Goal: Task Accomplishment & Management: Manage account settings

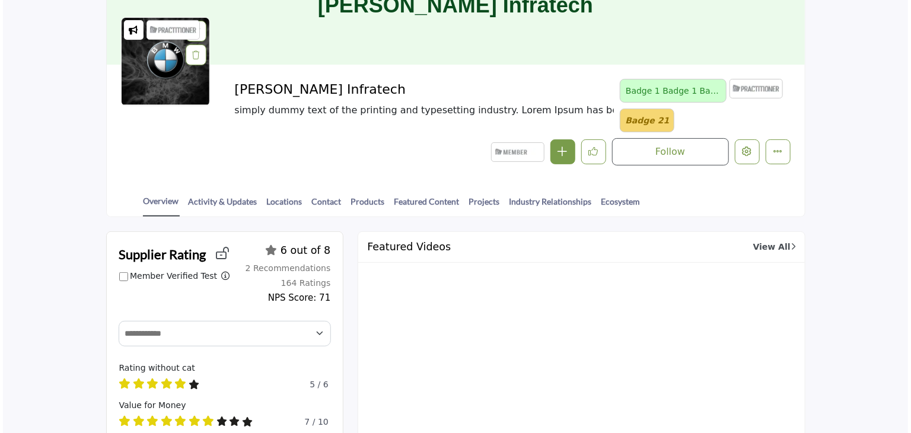
scroll to position [119, 0]
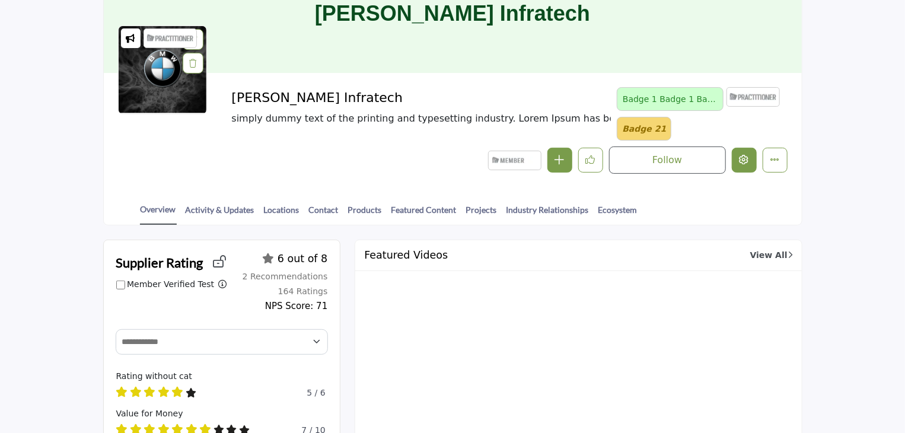
click at [736, 160] on button "Edit company" at bounding box center [744, 160] width 25 height 25
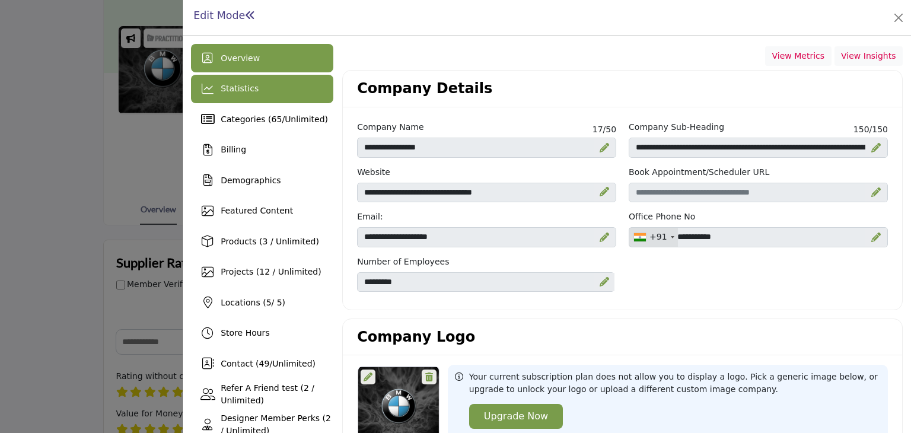
click at [240, 98] on div "Statistics" at bounding box center [262, 89] width 142 height 28
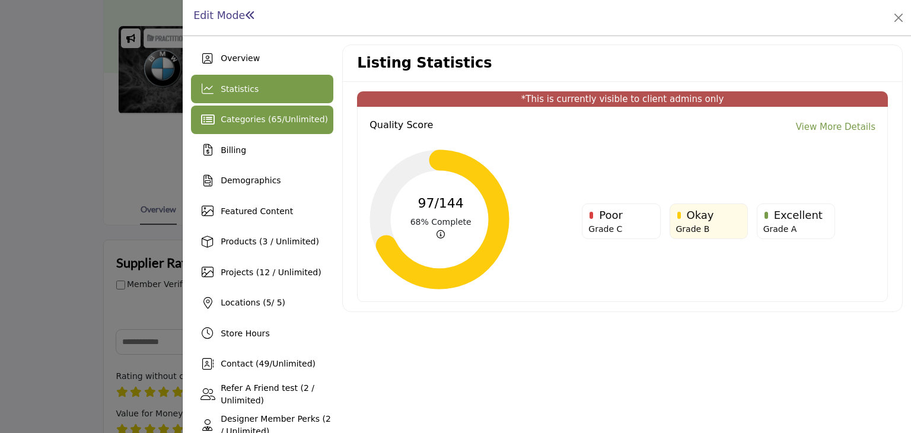
click at [242, 124] on span "Categories ( 65 / Unlimited )" at bounding box center [274, 118] width 107 height 9
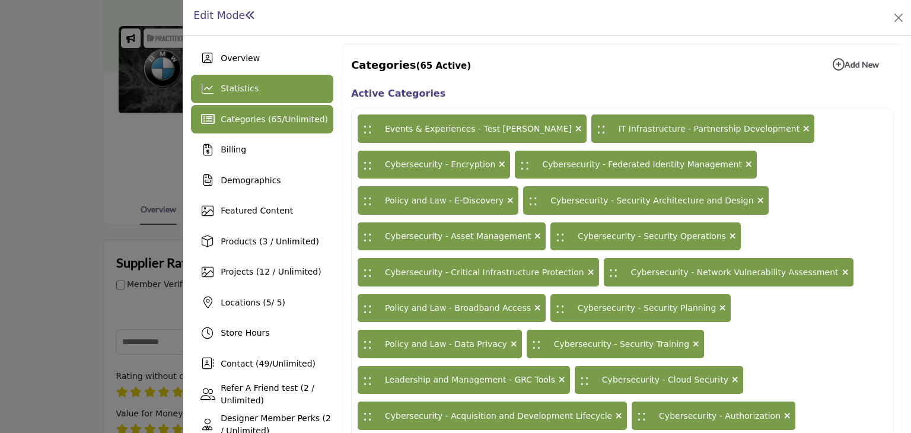
click at [237, 98] on div "Statistics" at bounding box center [262, 89] width 142 height 28
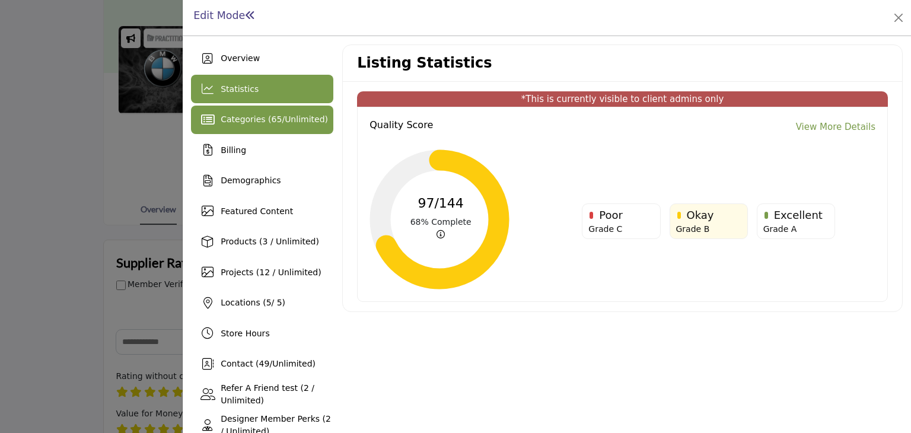
click at [254, 127] on div "Categories ( 65 / Unlimited )" at bounding box center [262, 120] width 142 height 28
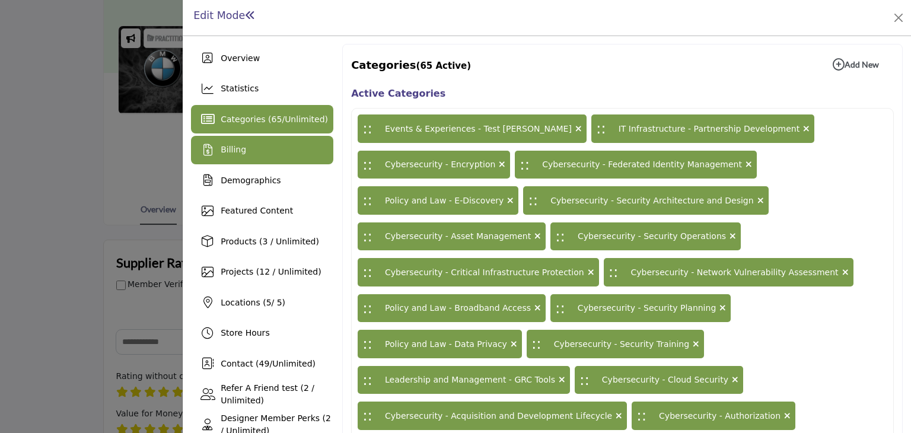
click at [247, 155] on div "Billing" at bounding box center [262, 150] width 142 height 28
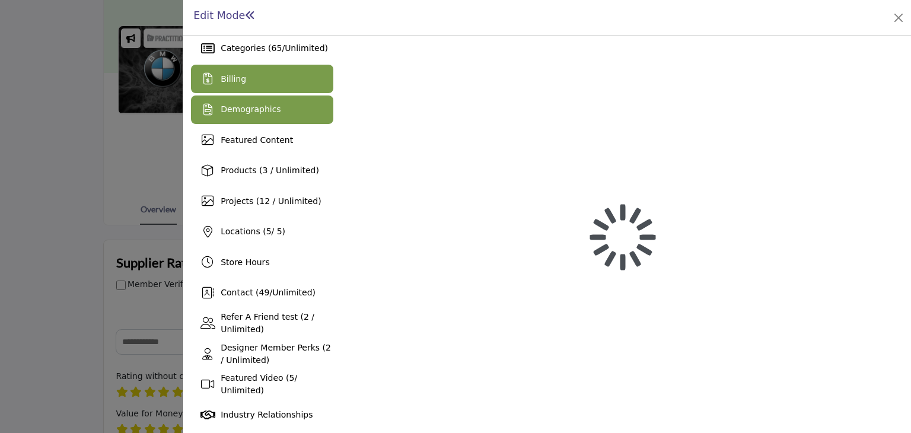
scroll to position [106, 0]
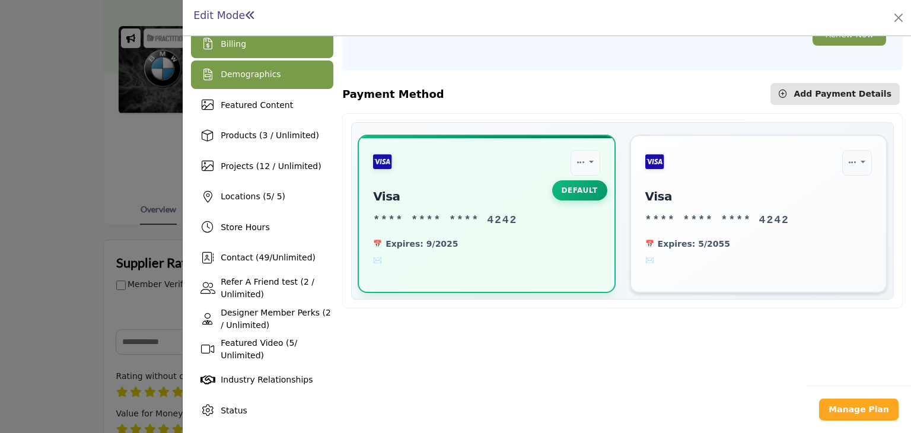
click at [246, 81] on div "Demographics" at bounding box center [262, 74] width 142 height 28
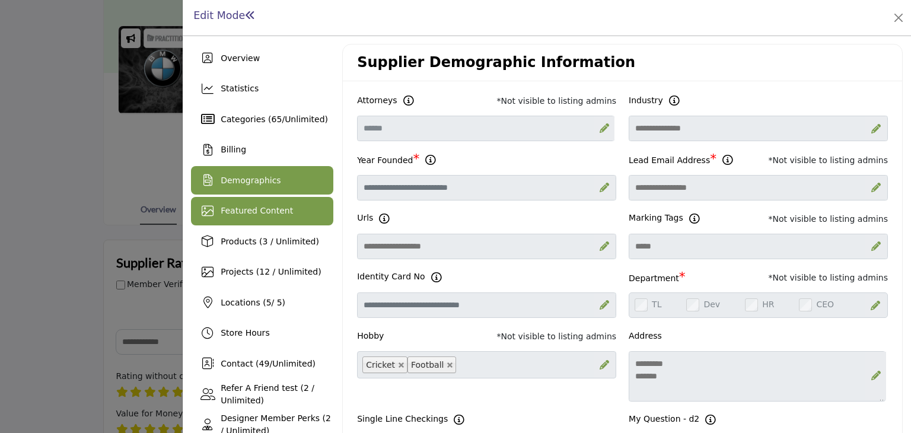
click at [277, 205] on div "Featured Content" at bounding box center [257, 211] width 72 height 12
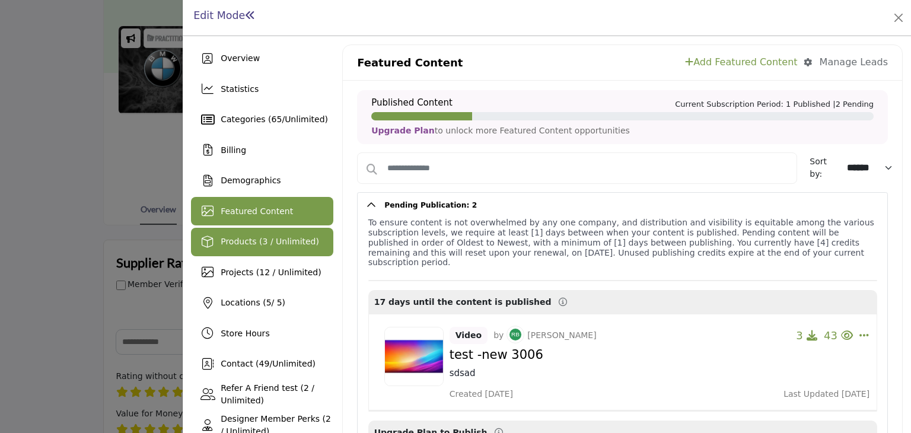
click at [292, 247] on div "Products (3 / Unlimited)" at bounding box center [270, 241] width 98 height 12
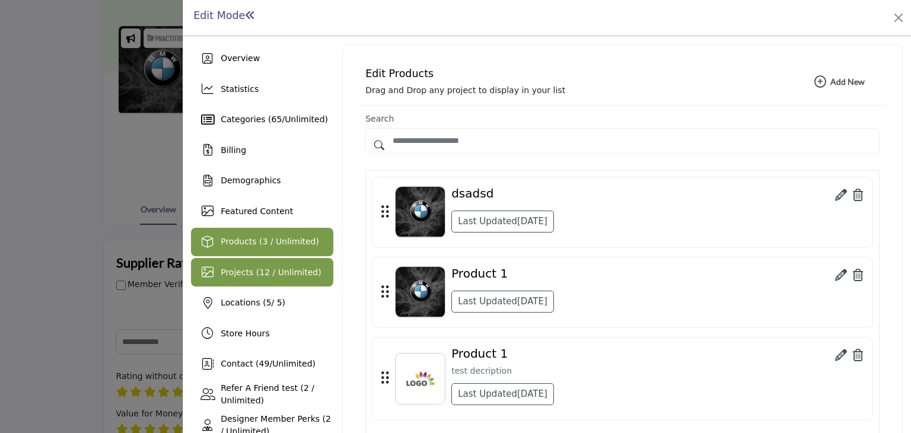
click at [297, 264] on div "Projects (12 / Unlimited)" at bounding box center [262, 272] width 142 height 28
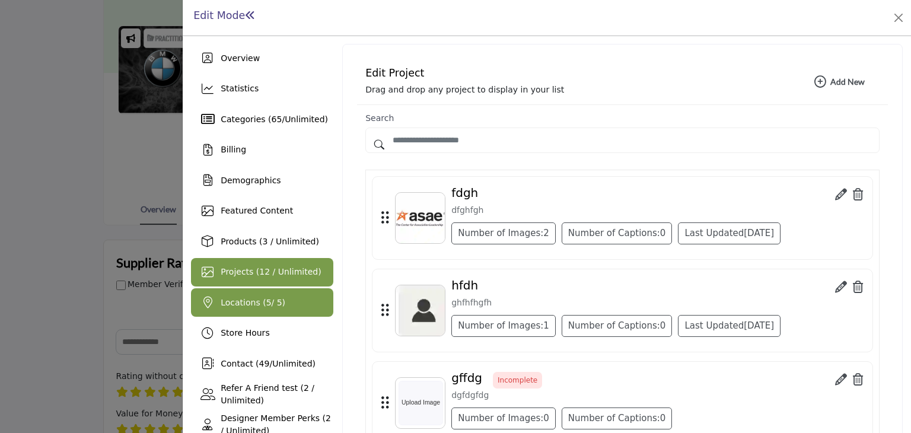
click at [261, 295] on div "Locations ( 5 / 5)" at bounding box center [262, 302] width 142 height 28
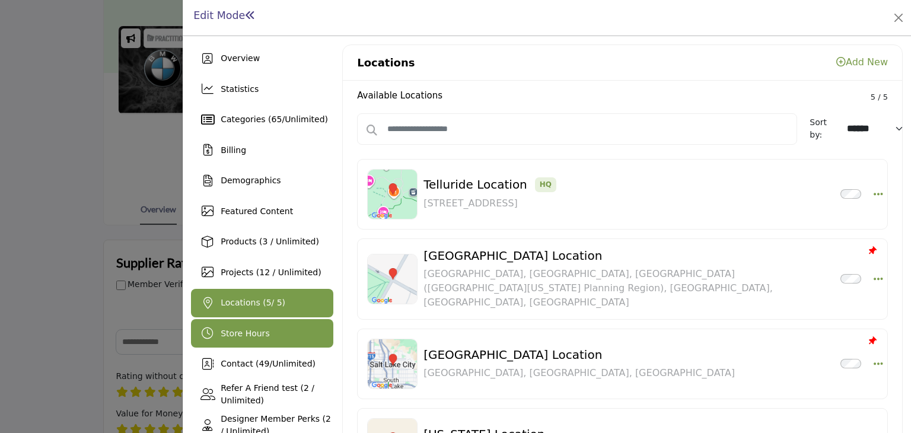
click at [259, 338] on div "Store Hours" at bounding box center [245, 333] width 49 height 12
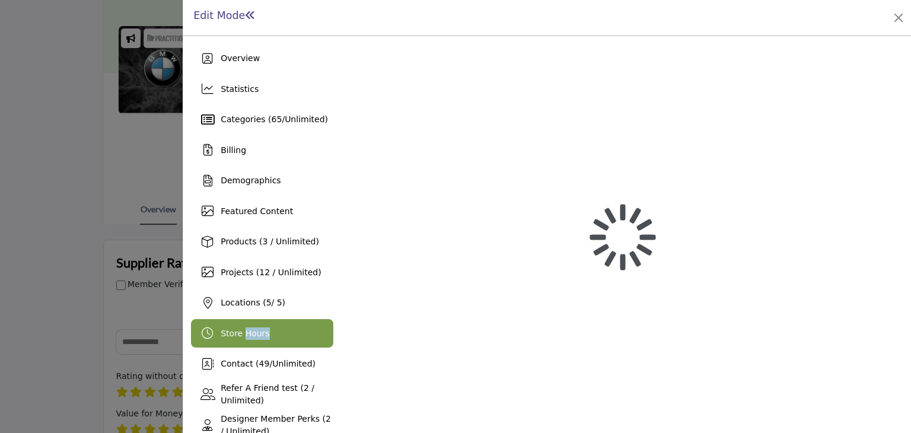
click at [259, 338] on div "Store Hours" at bounding box center [245, 333] width 49 height 12
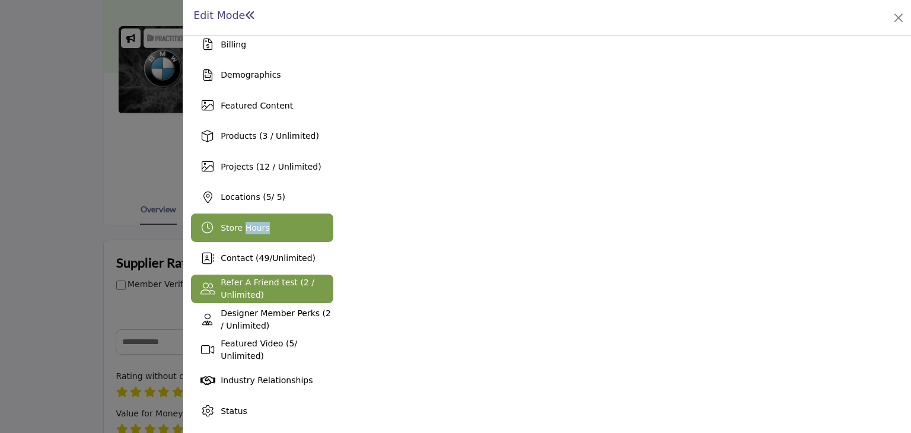
scroll to position [106, 0]
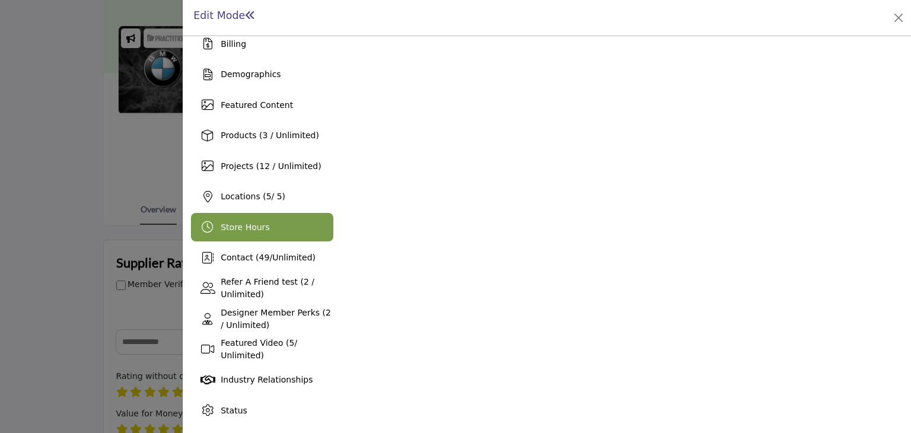
click at [565, 225] on div "**********" at bounding box center [622, 181] width 560 height 487
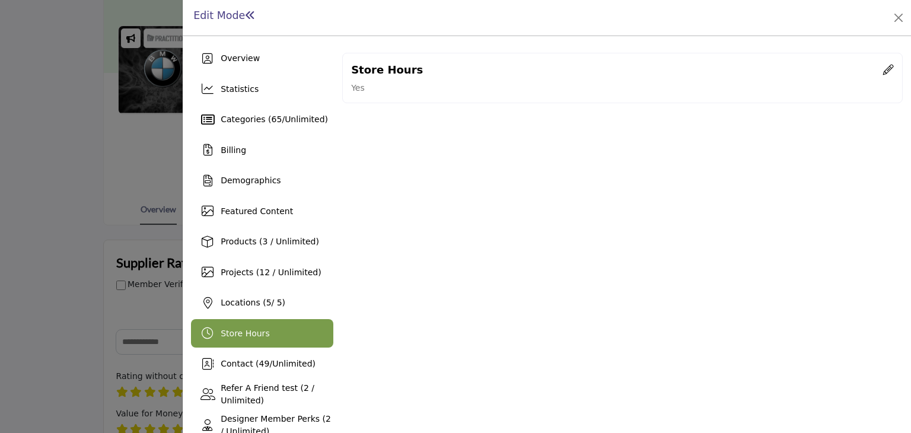
scroll to position [59, 0]
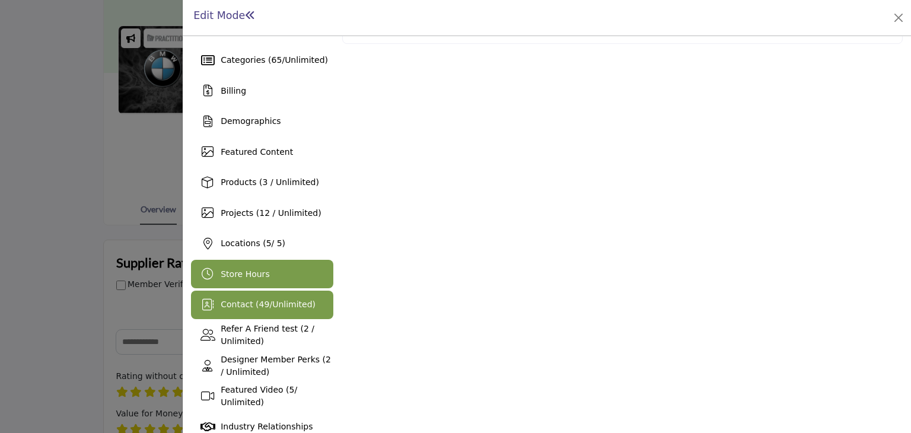
click at [289, 297] on div "Contact ( 49 / Unlimited )" at bounding box center [262, 305] width 142 height 28
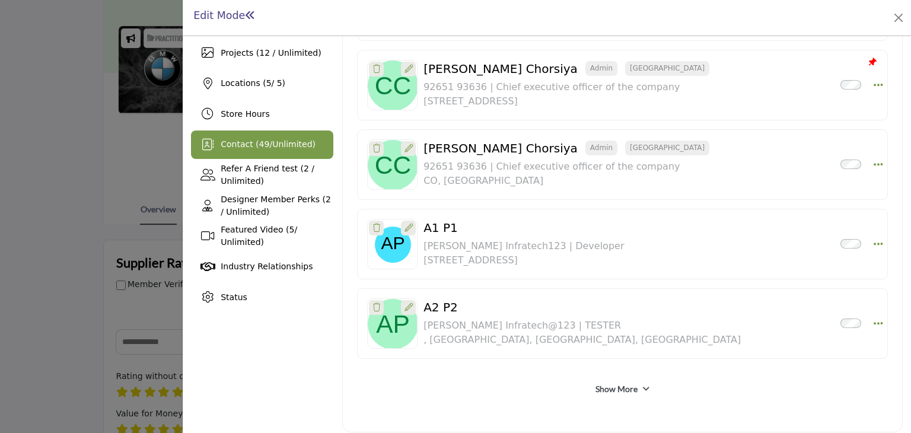
scroll to position [225, 0]
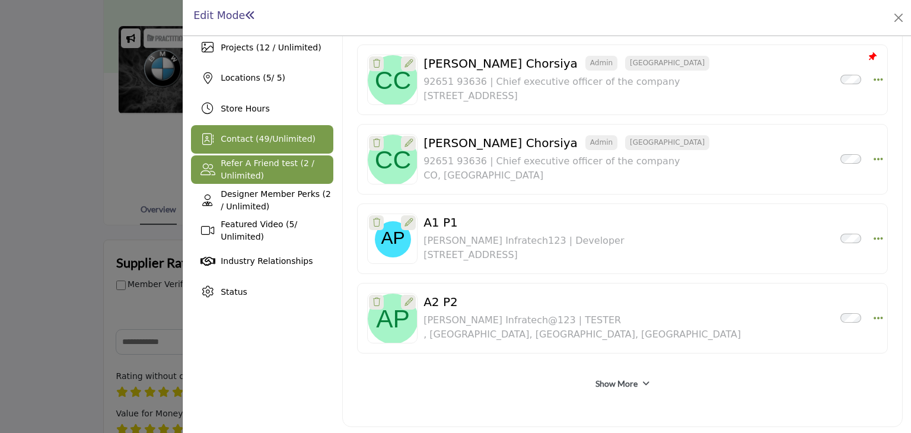
click at [266, 173] on div "Refer A Friend test (2 / Unlimited)" at bounding box center [277, 169] width 113 height 25
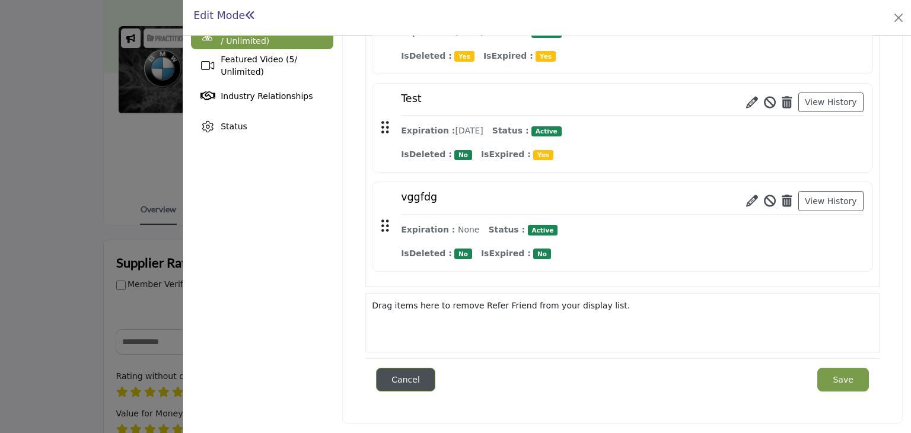
scroll to position [330, 0]
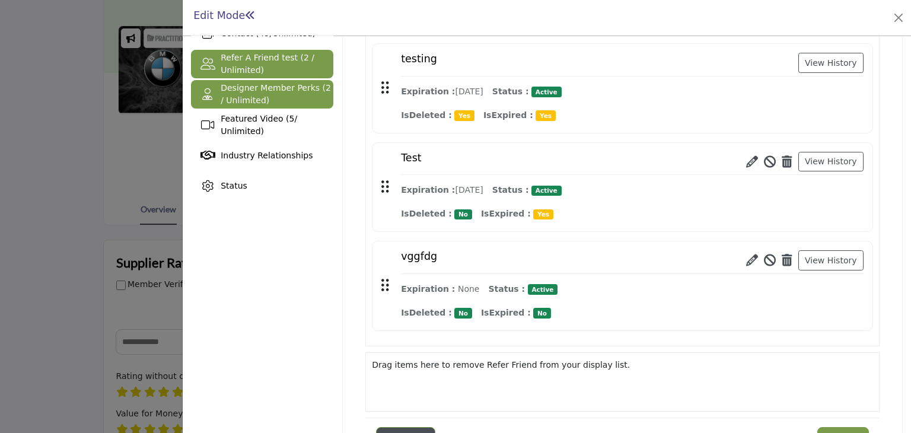
click at [245, 98] on span "Designer Member Perks (2 / Unlimited)" at bounding box center [276, 94] width 110 height 22
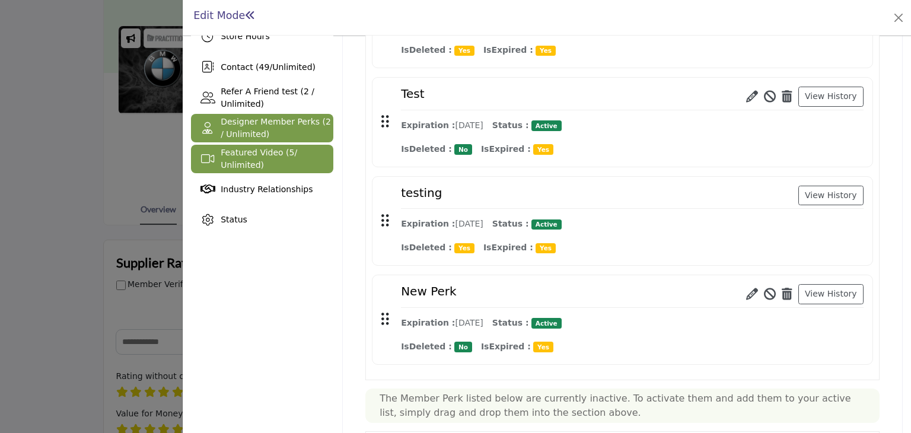
click at [266, 157] on span "Featured Video ( 5 / Unlimited)" at bounding box center [259, 159] width 76 height 22
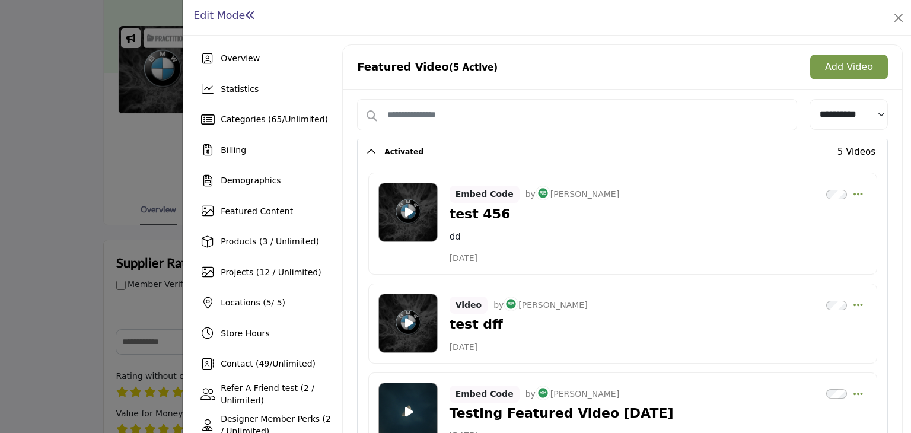
scroll to position [237, 0]
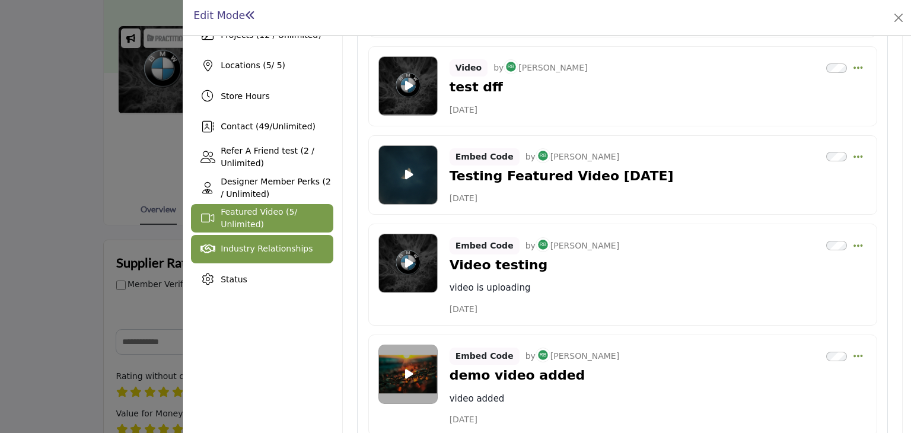
click at [273, 254] on div "Industry Relationships" at bounding box center [267, 249] width 92 height 12
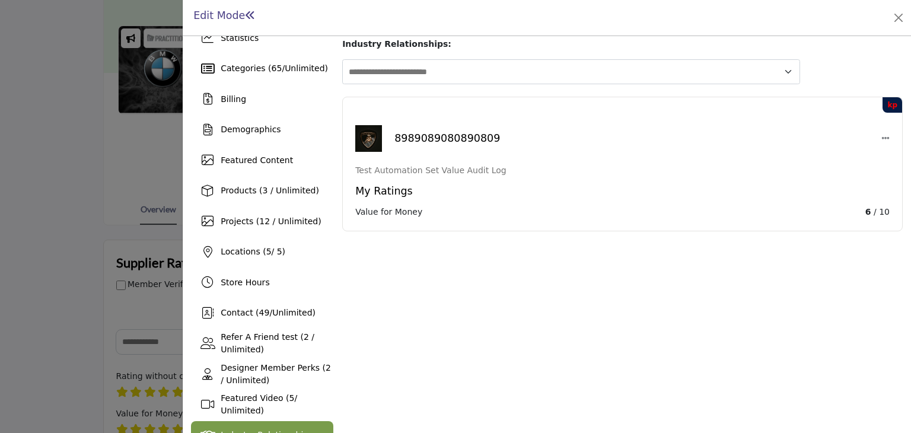
scroll to position [106, 0]
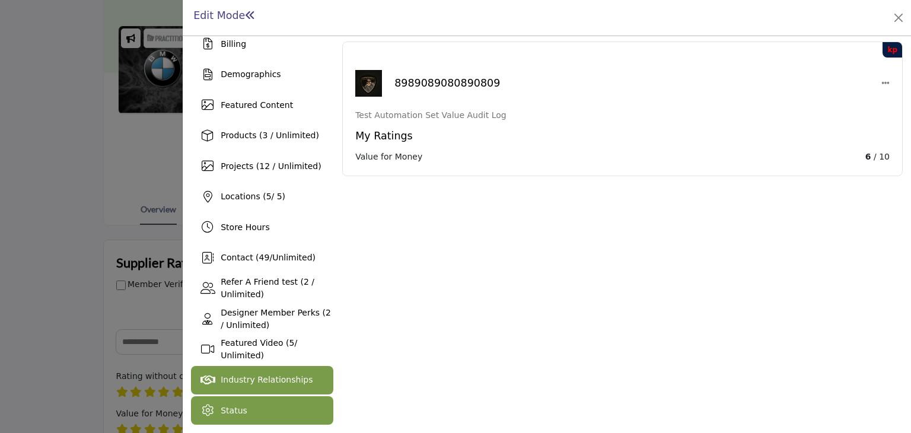
click at [281, 401] on div "Status" at bounding box center [262, 410] width 142 height 28
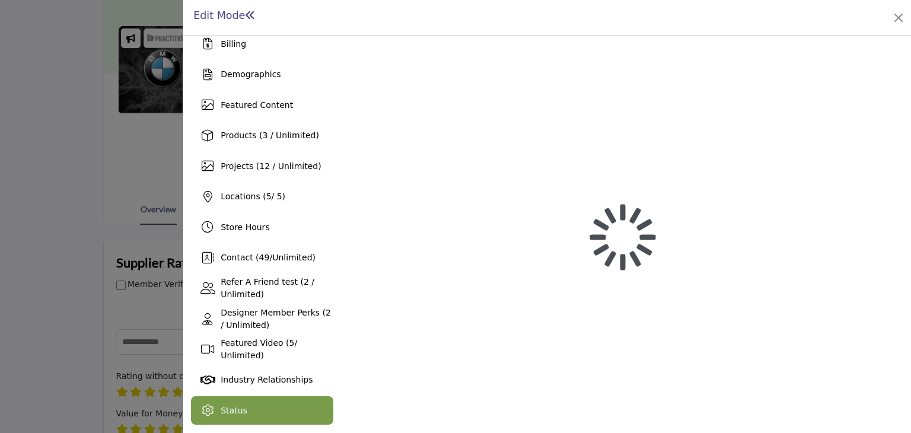
click at [281, 401] on div "Status" at bounding box center [262, 410] width 142 height 28
